Goal: Task Accomplishment & Management: Use online tool/utility

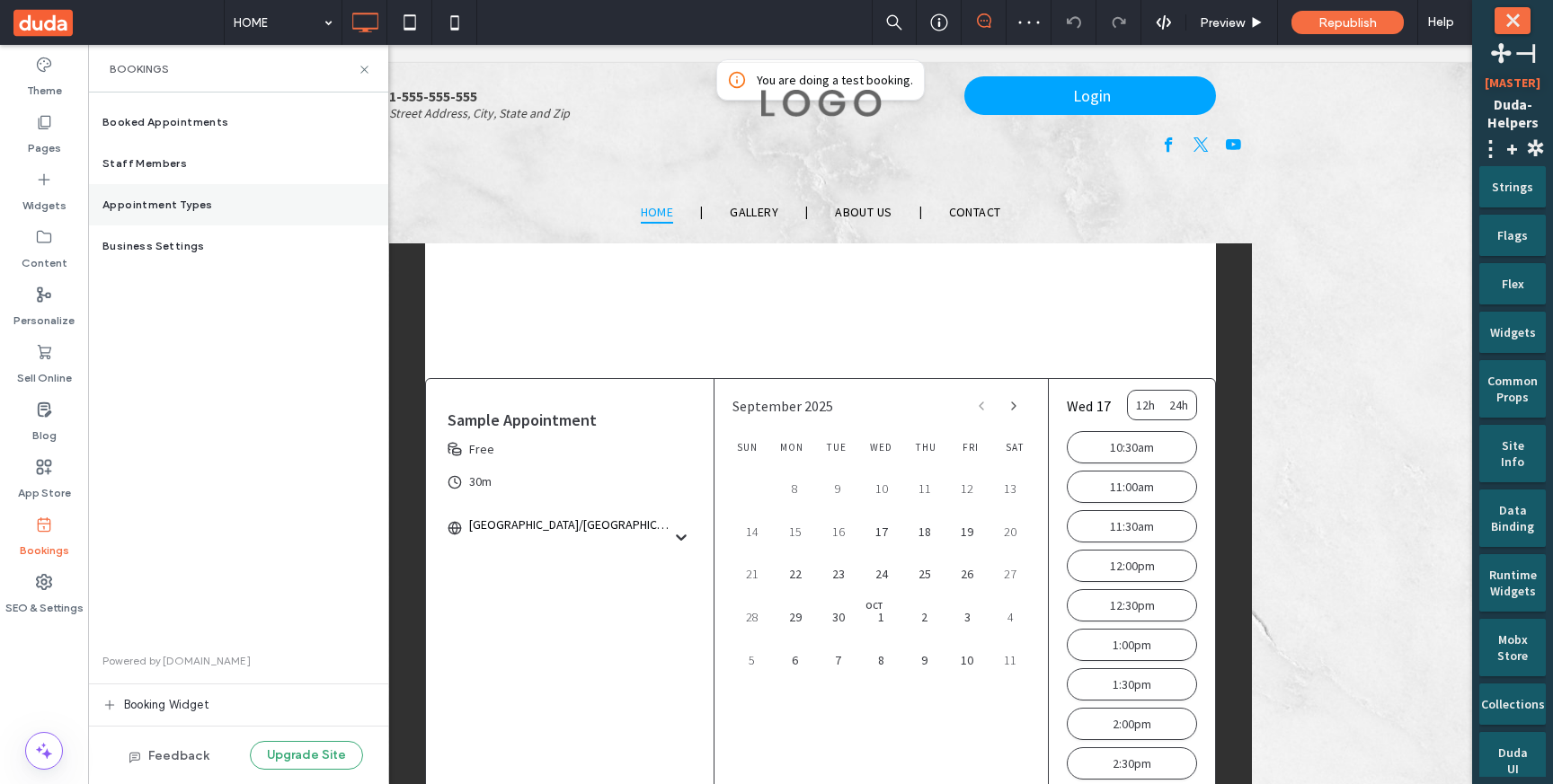
click at [197, 197] on span "Appointment Types" at bounding box center [157, 204] width 110 height 16
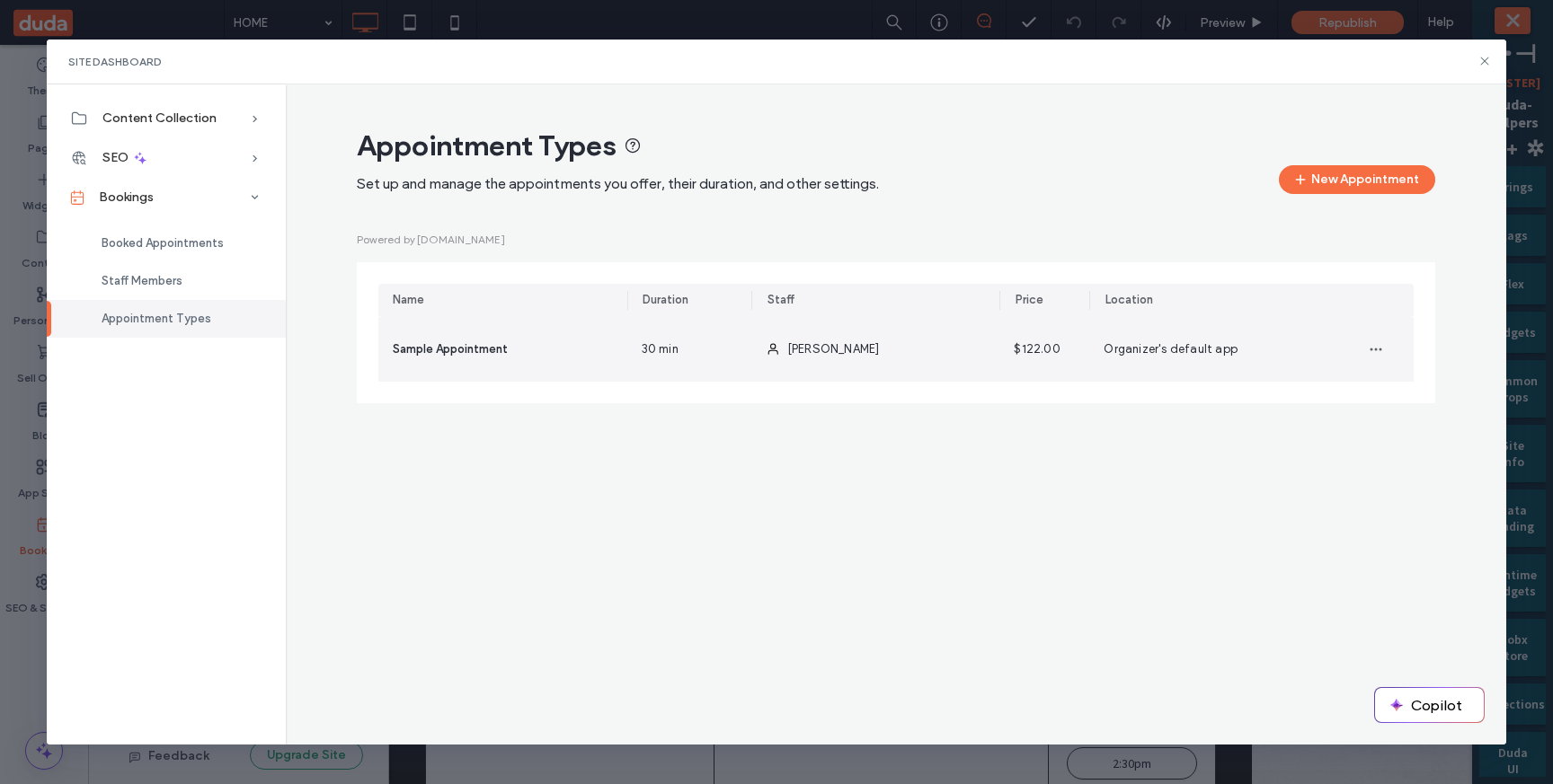
click at [685, 344] on div "30 min" at bounding box center [690, 350] width 124 height 65
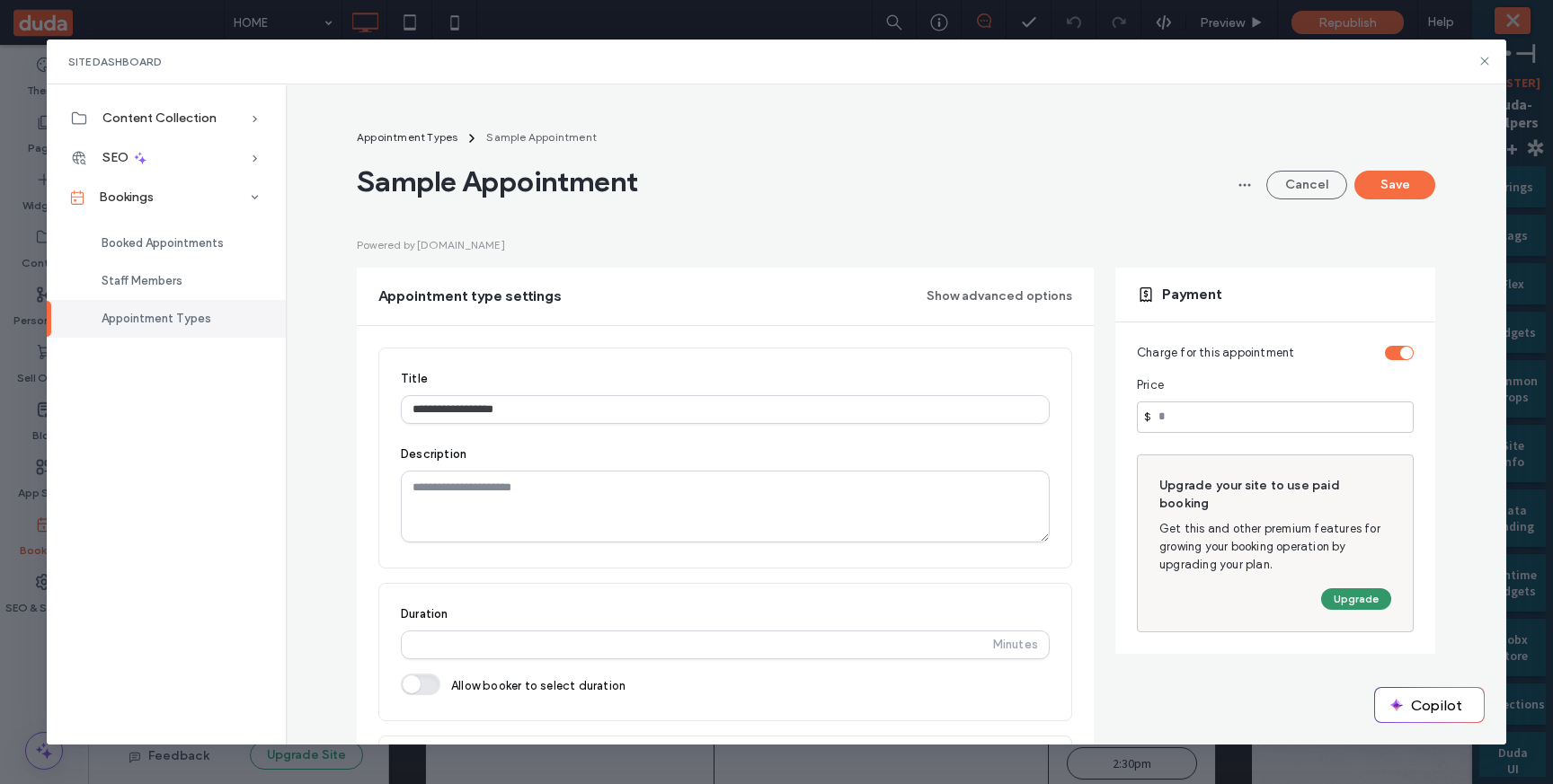
click at [1328, 588] on button "Upgrade" at bounding box center [1355, 598] width 70 height 21
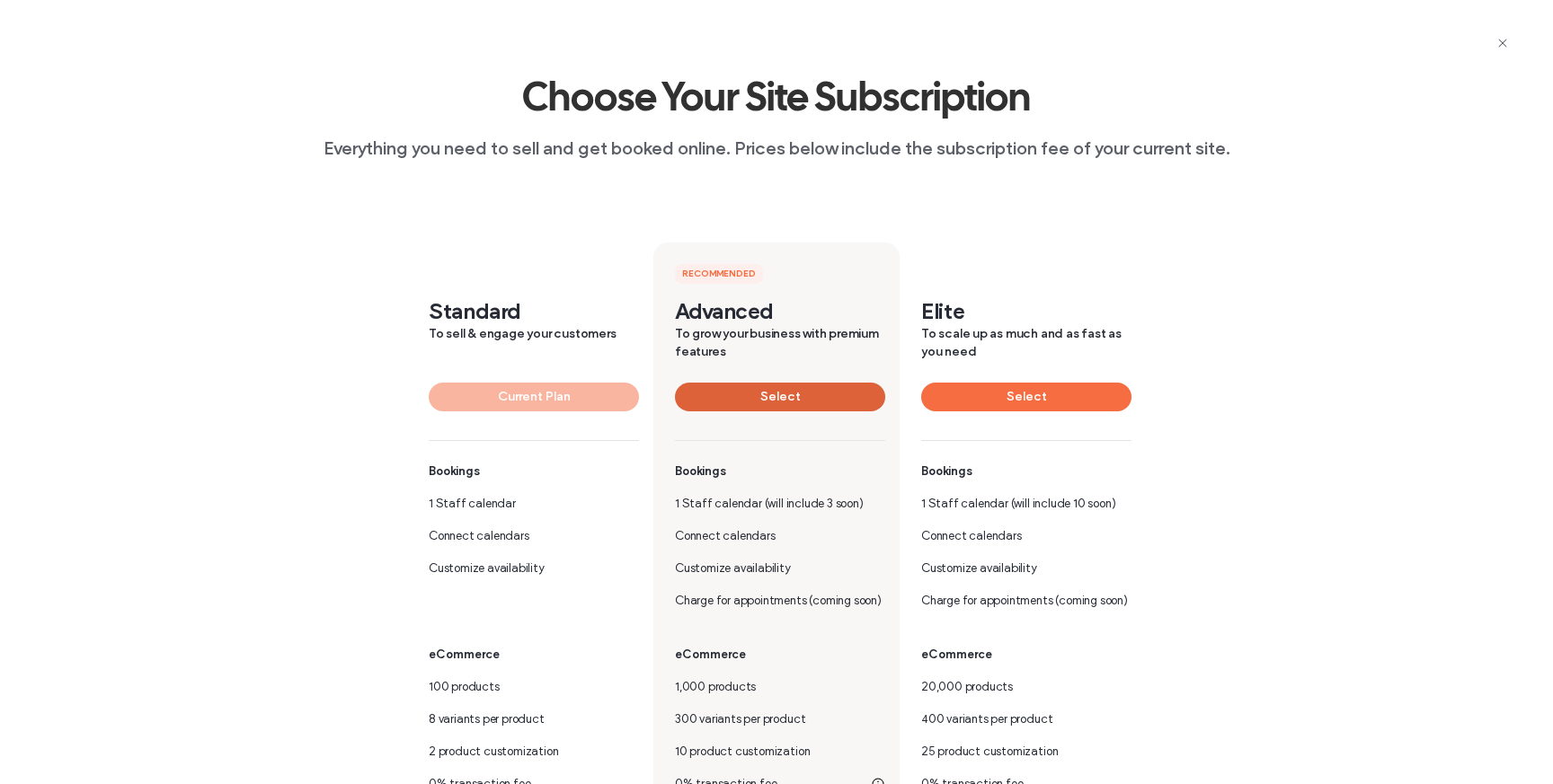
click at [768, 406] on button "Select" at bounding box center [780, 396] width 210 height 29
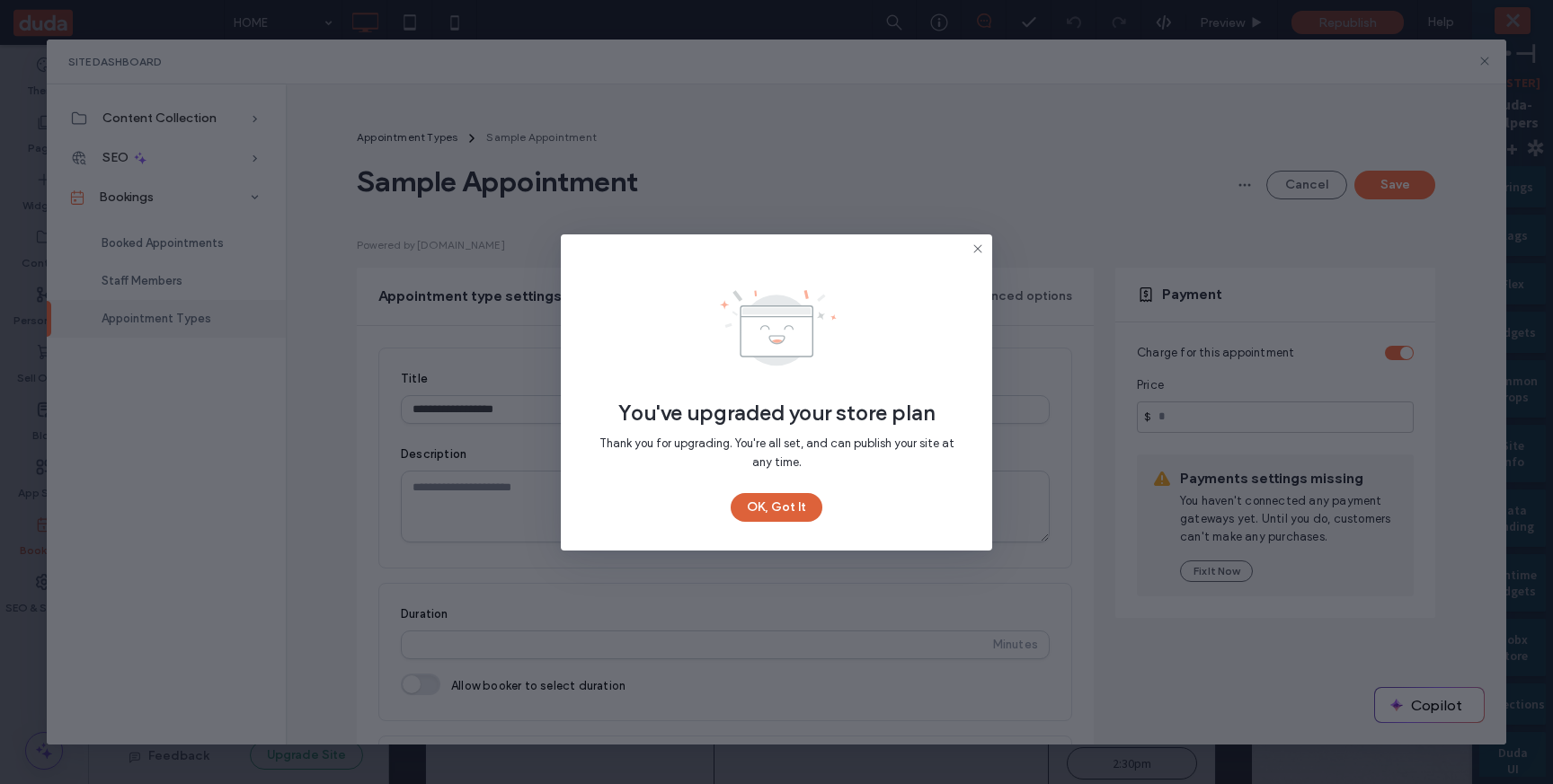
click at [800, 509] on button "OK, Got It" at bounding box center [776, 507] width 92 height 29
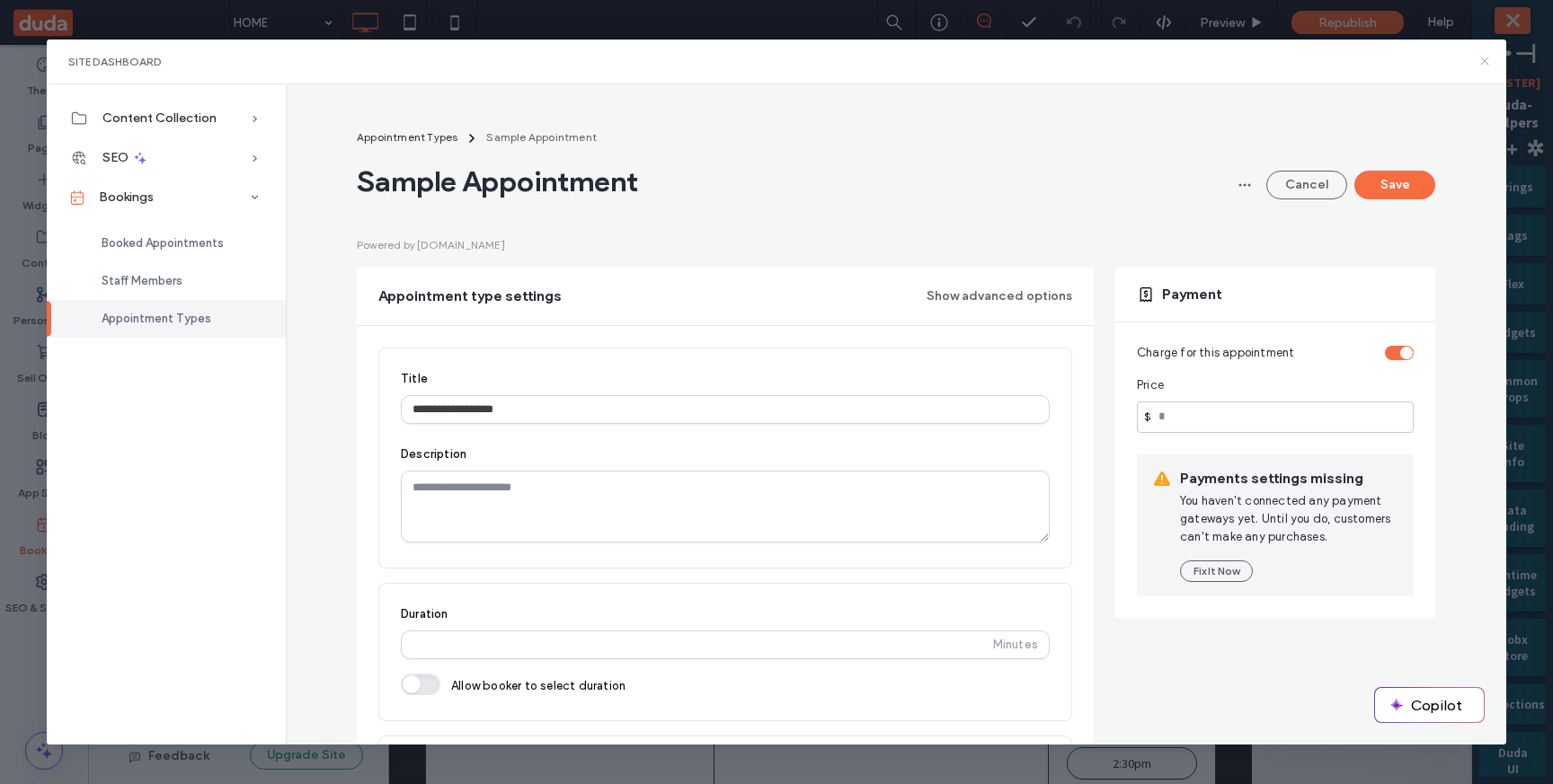
click at [1484, 64] on icon at bounding box center [1483, 60] width 14 height 14
